Goal: Task Accomplishment & Management: Manage account settings

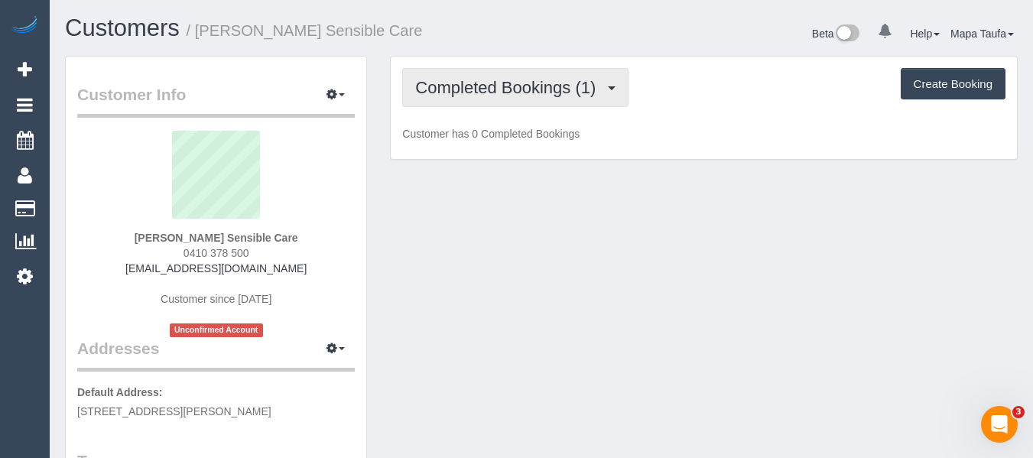
click at [495, 85] on span "Completed Bookings (1)" at bounding box center [509, 87] width 188 height 19
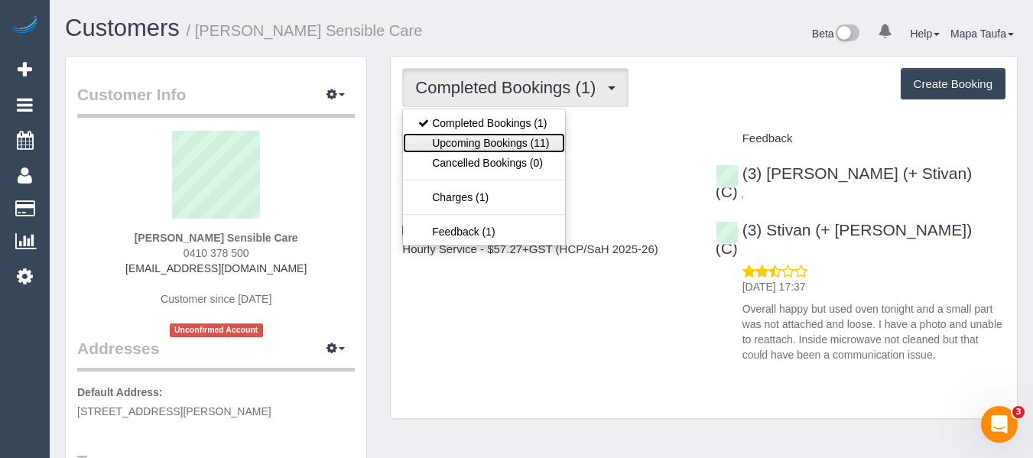
click at [489, 140] on link "Upcoming Bookings (11)" at bounding box center [483, 143] width 161 height 20
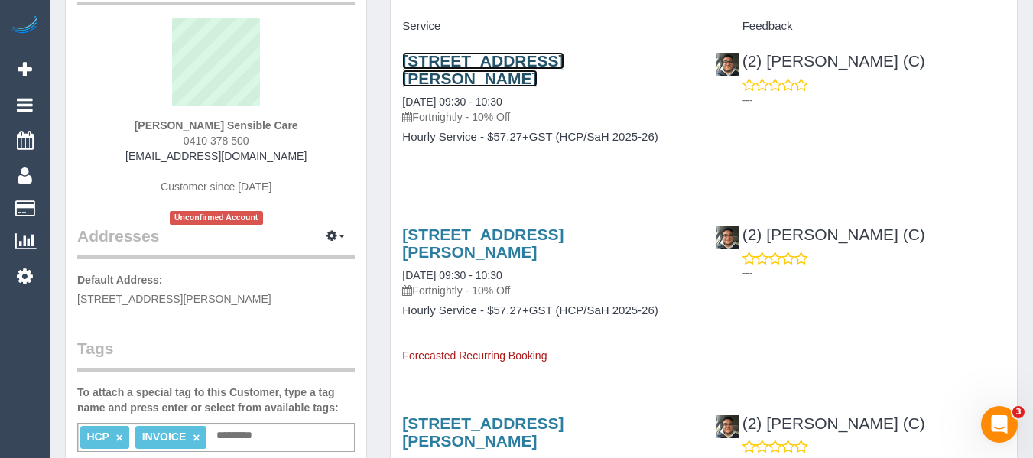
scroll to position [306, 0]
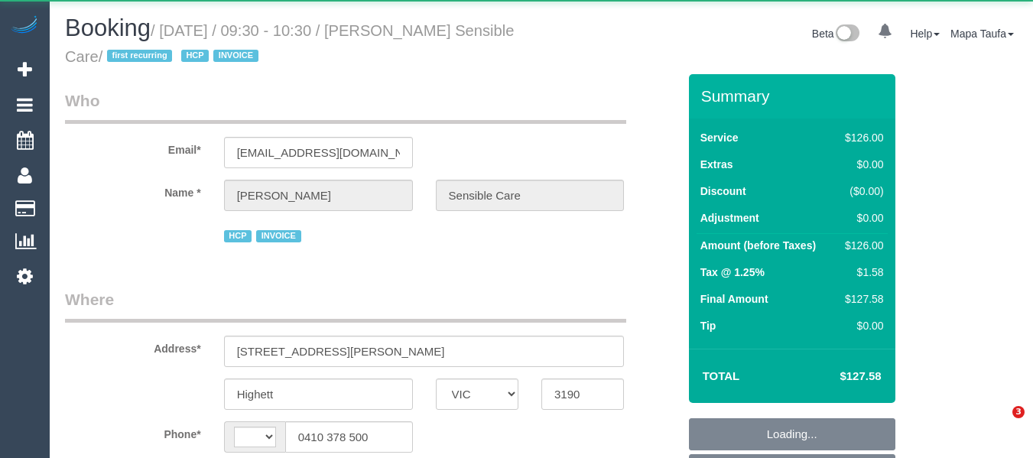
select select "VIC"
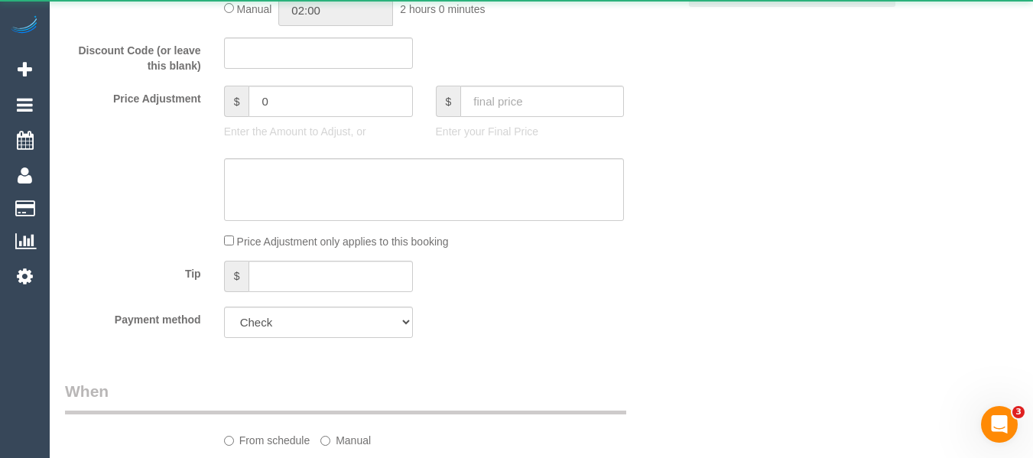
select select "string:AU"
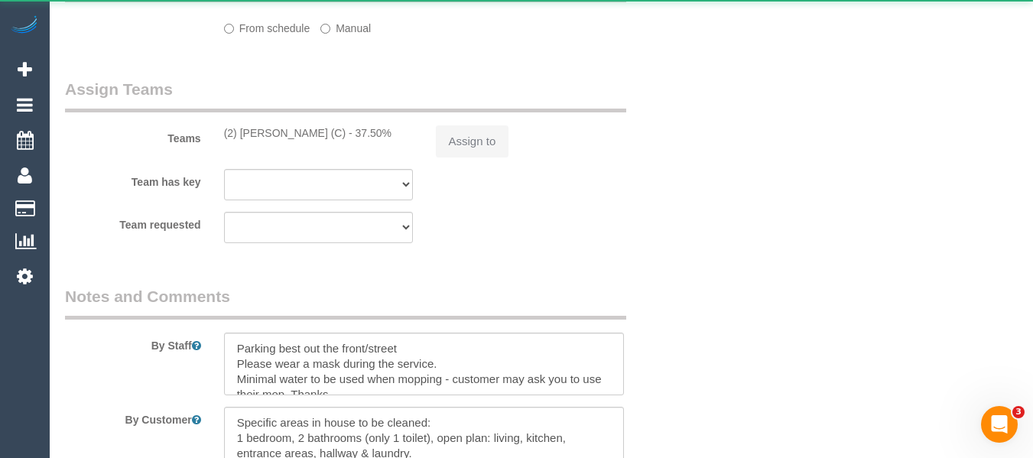
select select "object:566"
select select "120"
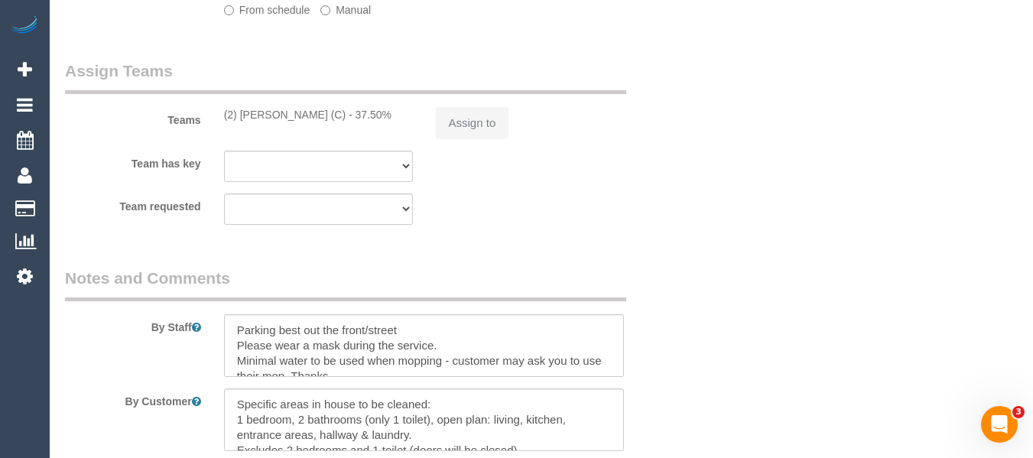
scroll to position [1469, 0]
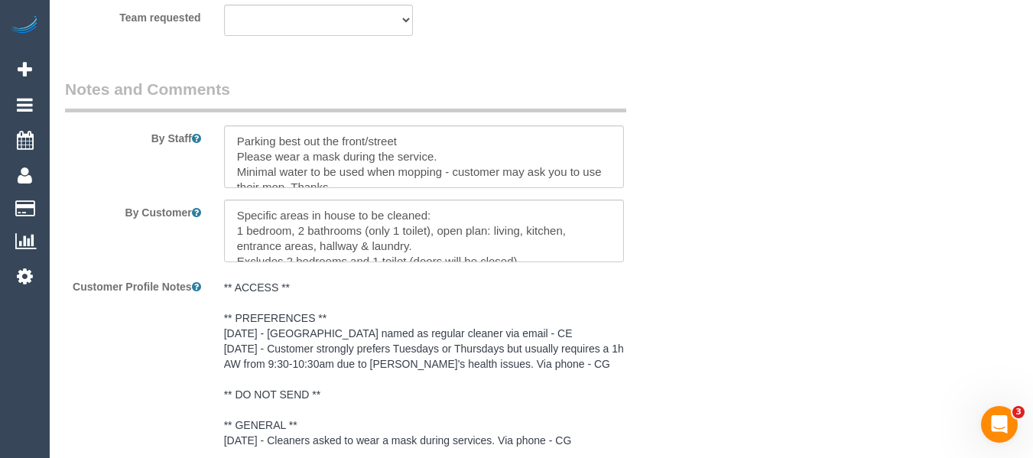
select select "object:636"
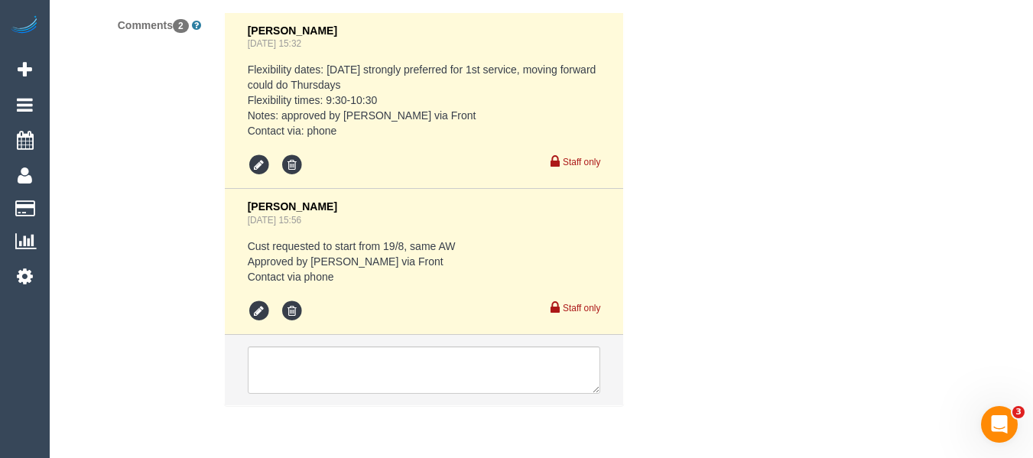
select select "number:28"
select select "number:14"
select select "number:19"
select select "number:36"
select select "number:35"
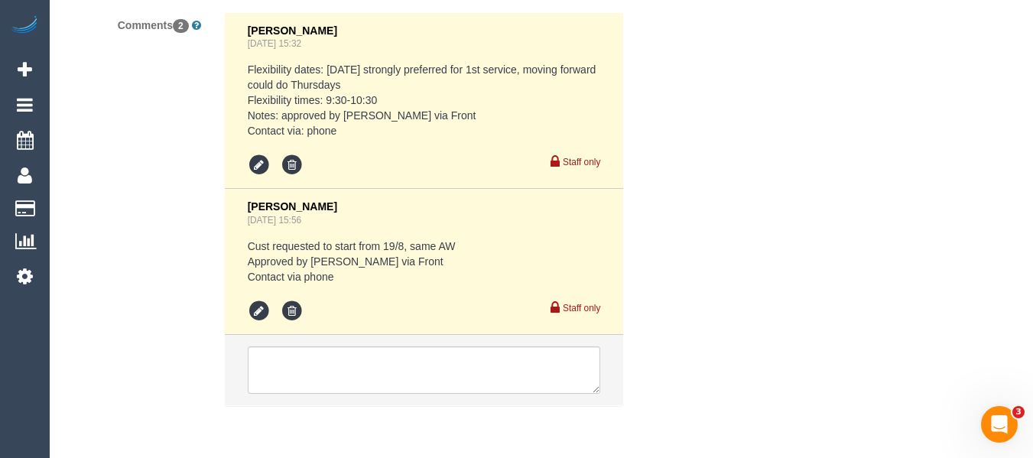
select select "number:11"
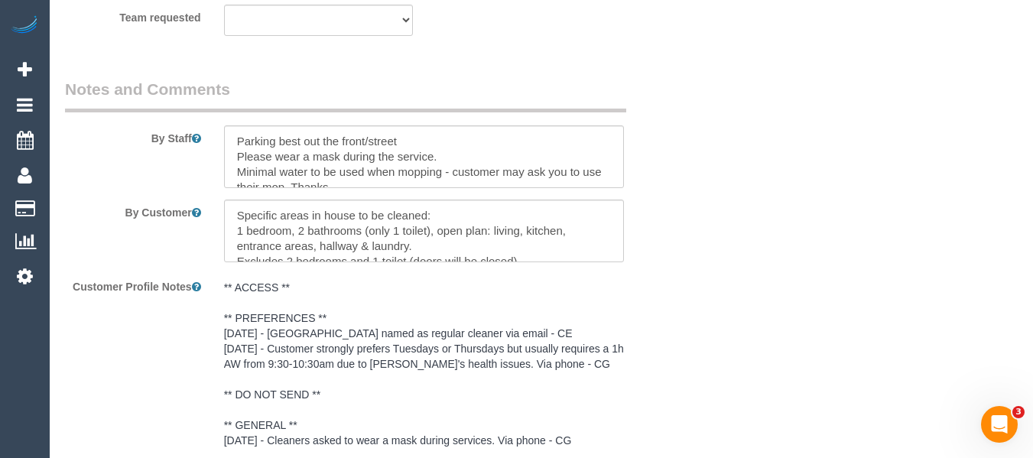
click at [638, 185] on div "By Staff" at bounding box center [371, 133] width 635 height 110
click at [629, 182] on div at bounding box center [425, 156] width 424 height 63
drag, startPoint x: 625, startPoint y: 149, endPoint x: 625, endPoint y: 173, distance: 23.7
click at [625, 173] on div at bounding box center [425, 156] width 424 height 63
drag, startPoint x: 623, startPoint y: 160, endPoint x: 638, endPoint y: 191, distance: 34.5
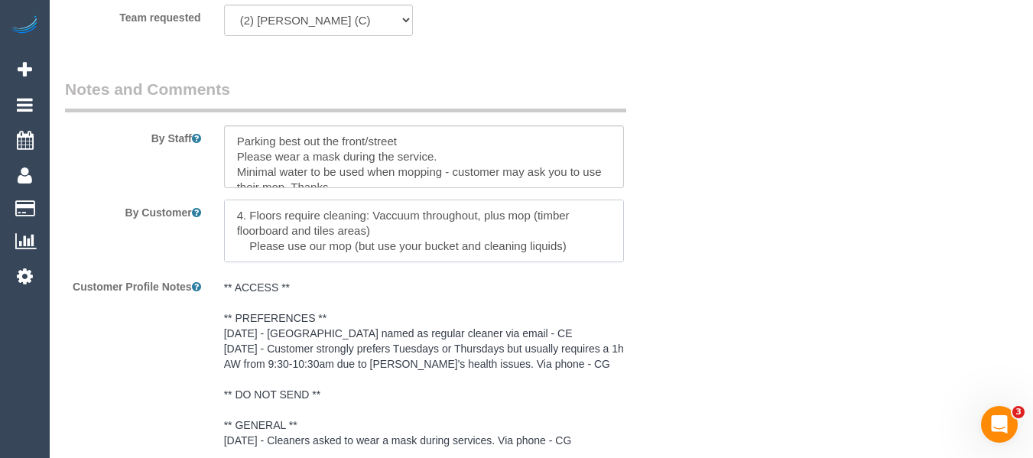
scroll to position [259, 0]
